Goal: Information Seeking & Learning: Learn about a topic

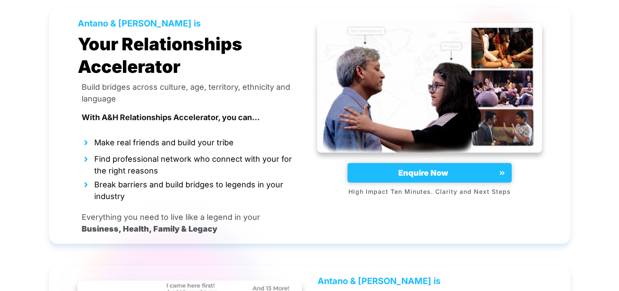
scroll to position [3003, 0]
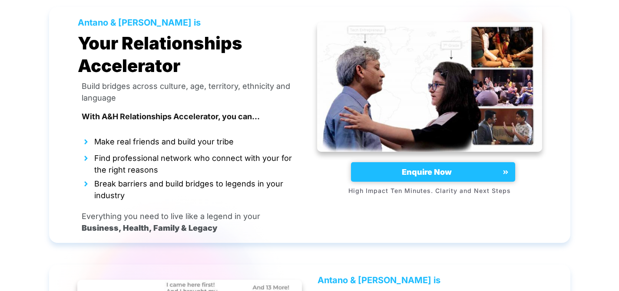
click at [450, 162] on link "Enquire Now" at bounding box center [433, 172] width 164 height 20
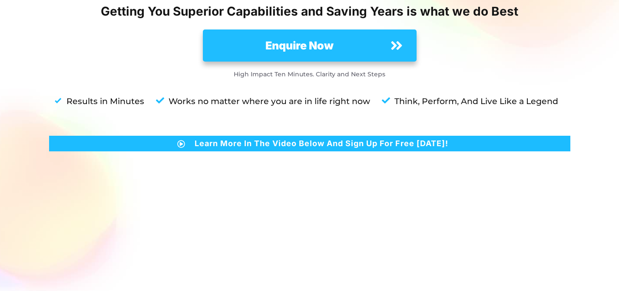
scroll to position [0, 0]
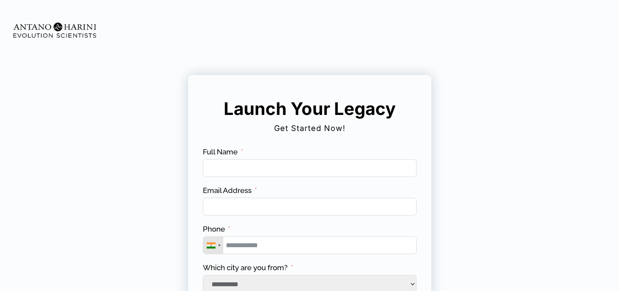
scroll to position [169, 0]
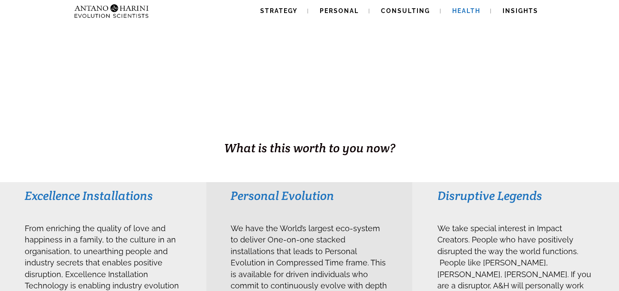
scroll to position [70, 0]
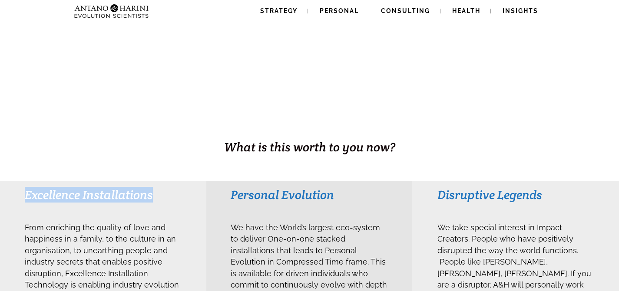
drag, startPoint x: 169, startPoint y: 195, endPoint x: 23, endPoint y: 205, distance: 146.7
click at [23, 205] on div "Excellence Installations From enriching the quality of love and happiness in a …" at bounding box center [103, 288] width 206 height 212
copy h3 "Excellence Installations"
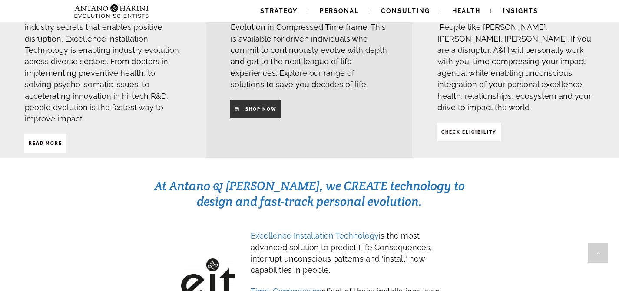
scroll to position [301, 0]
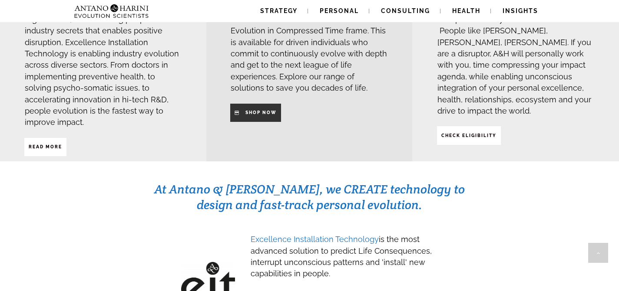
click at [253, 110] on strong "SHop NOW" at bounding box center [260, 112] width 31 height 5
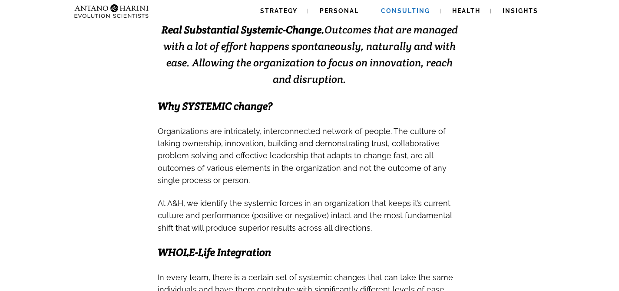
scroll to position [244, 0]
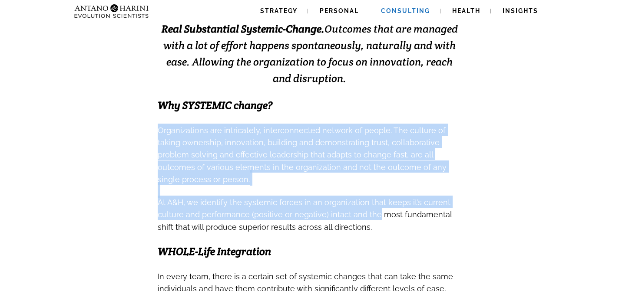
drag, startPoint x: 134, startPoint y: 127, endPoint x: 373, endPoint y: 215, distance: 254.4
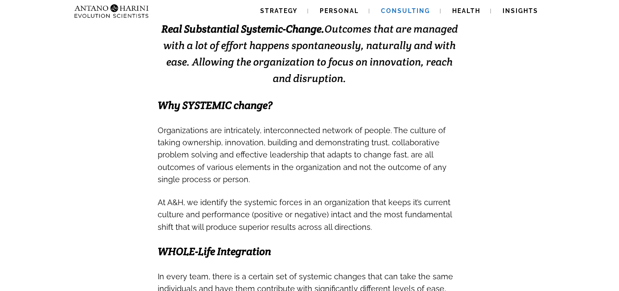
click at [374, 221] on h3 "At A&H, we identify the systemic forces in an organization that keeps it’s curr…" at bounding box center [310, 214] width 304 height 37
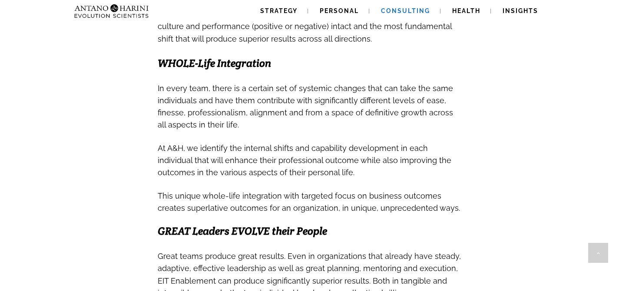
scroll to position [433, 0]
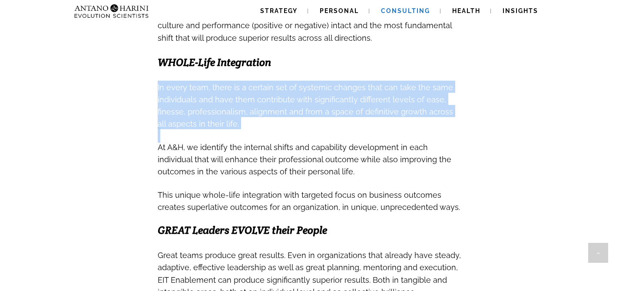
drag, startPoint x: 153, startPoint y: 83, endPoint x: 236, endPoint y: 134, distance: 97.4
click at [236, 134] on div "Free A&H Covid Recovery Support > Shop online and get Specialist help, free no-…" at bounding box center [309, 121] width 619 height 1059
click at [237, 134] on h3 at bounding box center [310, 135] width 304 height 11
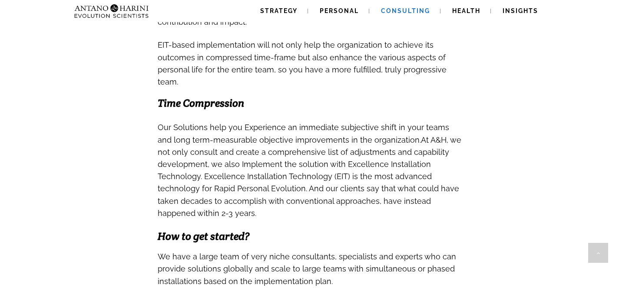
scroll to position [764, 0]
click at [270, 7] on link "Strategy" at bounding box center [279, 11] width 58 height 22
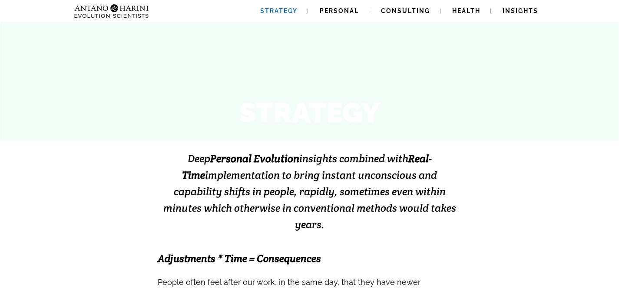
scroll to position [92, 0]
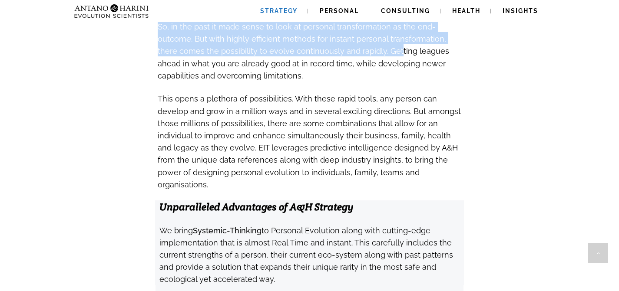
scroll to position [755, 0]
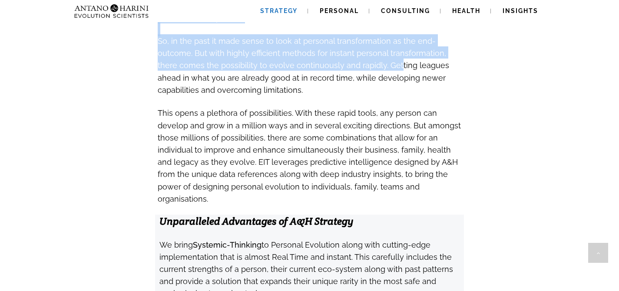
drag, startPoint x: 172, startPoint y: 151, endPoint x: 283, endPoint y: 234, distance: 137.8
copy div "Deep Personal Evolution insights combined with Real-Time implementation to brin…"
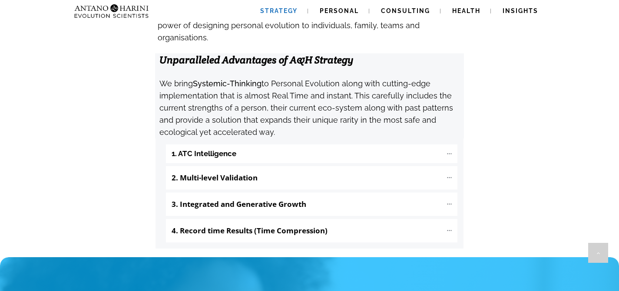
scroll to position [919, 0]
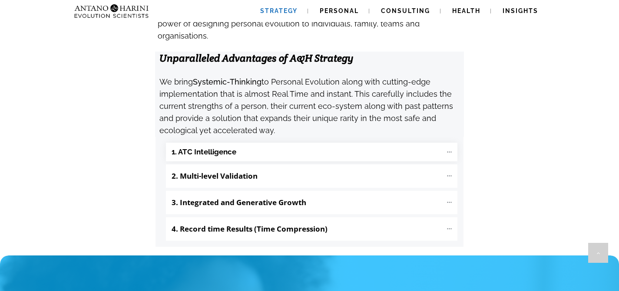
click at [287, 143] on "1. ATC Intelligence" at bounding box center [311, 152] width 291 height 19
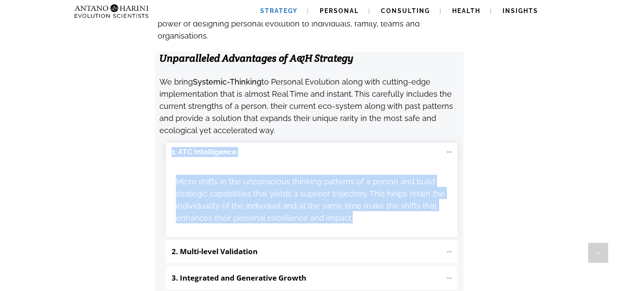
drag, startPoint x: 365, startPoint y: 166, endPoint x: 171, endPoint y: 94, distance: 207.0
click at [171, 143] on div "1. ATC Intelligence Micro shifts in the unconscious thinking patterns of a pers…" at bounding box center [311, 190] width 291 height 95
copy div "1. ATC Intelligence Micro shifts in the unconscious thinking patterns of a pers…"
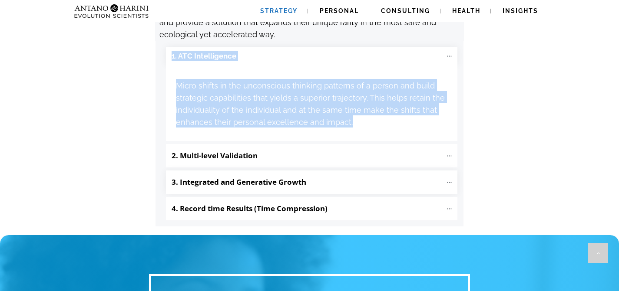
scroll to position [1015, 0]
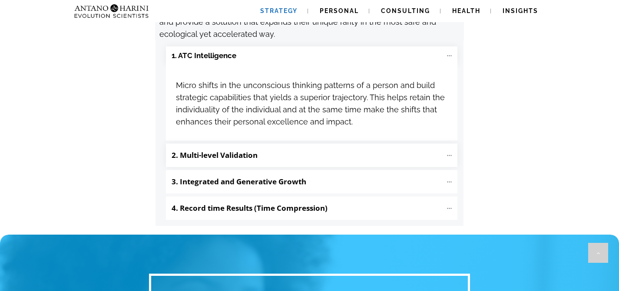
click at [266, 148] on p "2. Multi-level Validation" at bounding box center [307, 155] width 271 height 15
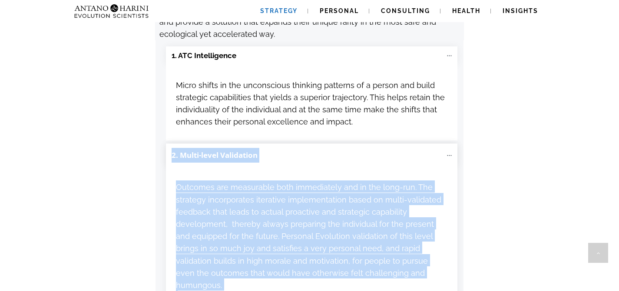
drag, startPoint x: 172, startPoint y: 102, endPoint x: 396, endPoint y: 230, distance: 257.8
click at [396, 230] on div "2. Multi-level Validation Outcomes are measurable both immediately and in the l…" at bounding box center [311, 229] width 291 height 171
copy div "2. Multi-level Validation Outcomes are measurable both immediately and in the l…"
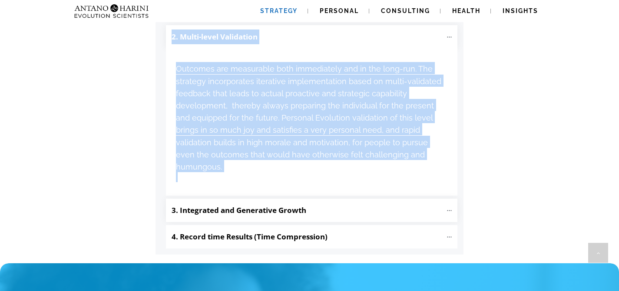
scroll to position [1135, 0]
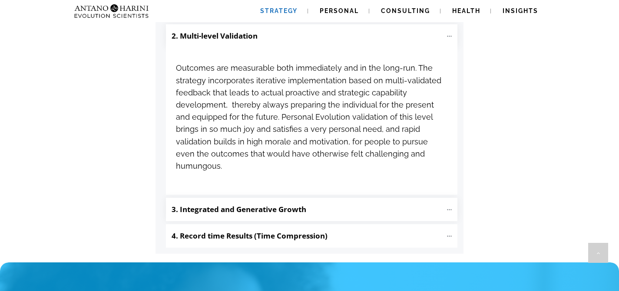
click at [401, 202] on p "3. Integrated and Generative Growth" at bounding box center [307, 209] width 271 height 15
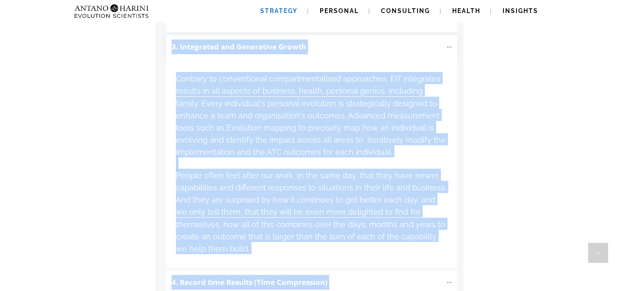
scroll to position [1329, 0]
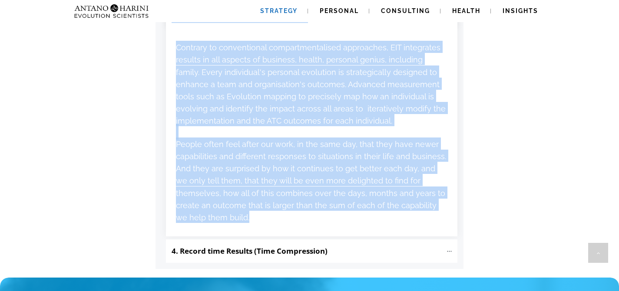
drag, startPoint x: 172, startPoint y: 140, endPoint x: 219, endPoint y: 150, distance: 48.4
click at [219, 150] on div "3. Integrated and Generative Growth Contrary to conventional compartmentalised …" at bounding box center [311, 120] width 291 height 233
copy div "3. Integrated and Generative Growth Contrary to conventional compartmentalised …"
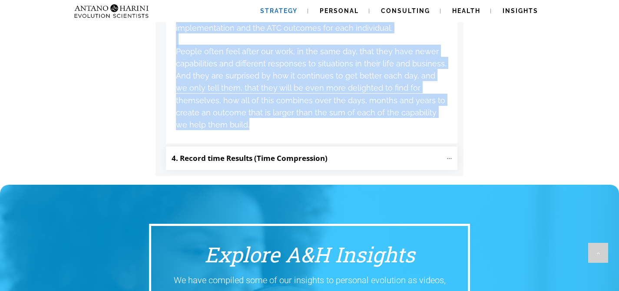
scroll to position [1425, 0]
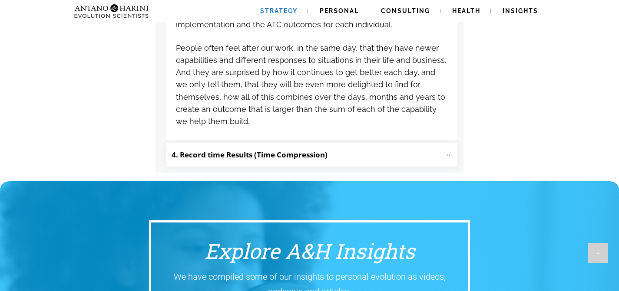
click at [336, 148] on p "4. Record time Results (Time Compression)" at bounding box center [307, 155] width 271 height 15
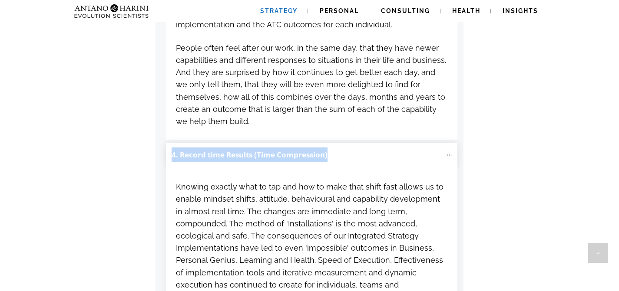
drag, startPoint x: 181, startPoint y: 93, endPoint x: 448, endPoint y: 220, distance: 295.9
click at [448, 220] on div "4. Record time Results (Time Compression) Knowing exactly what to tap and how t…" at bounding box center [311, 229] width 291 height 173
copy div "4. Record time Results (Time Compression)"
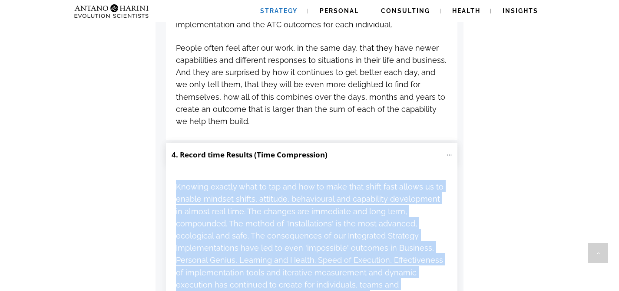
drag, startPoint x: 176, startPoint y: 119, endPoint x: 447, endPoint y: 219, distance: 288.9
click at [447, 219] on div "Knowing exactly what to tap and how to make that shift fast allows us to enable…" at bounding box center [312, 241] width 272 height 123
copy span "Knowing exactly what to tap and how to make that shift fast allows us to enable…"
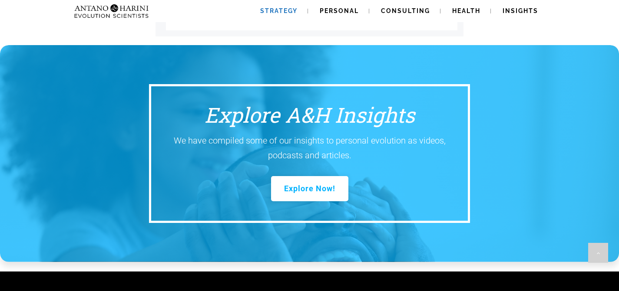
scroll to position [1713, 0]
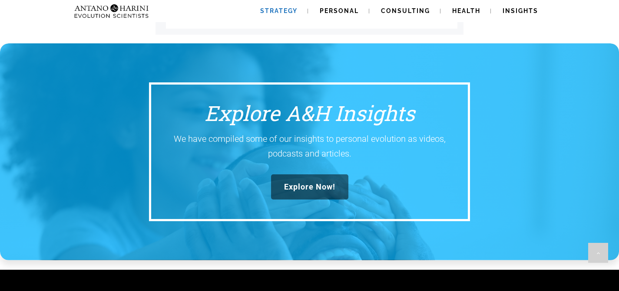
click at [317, 175] on link "Explore Now!" at bounding box center [309, 187] width 77 height 25
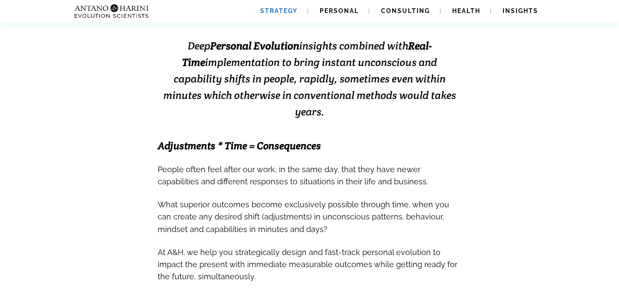
scroll to position [0, 0]
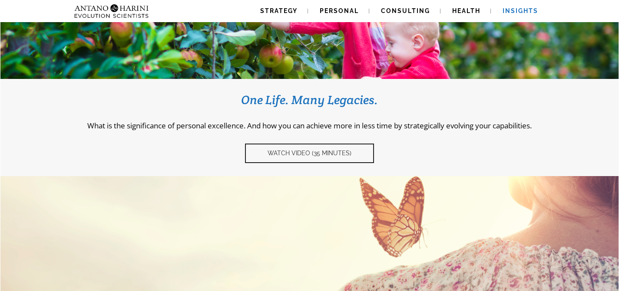
scroll to position [146, 0]
